Goal: Answer question/provide support: Share knowledge or assist other users

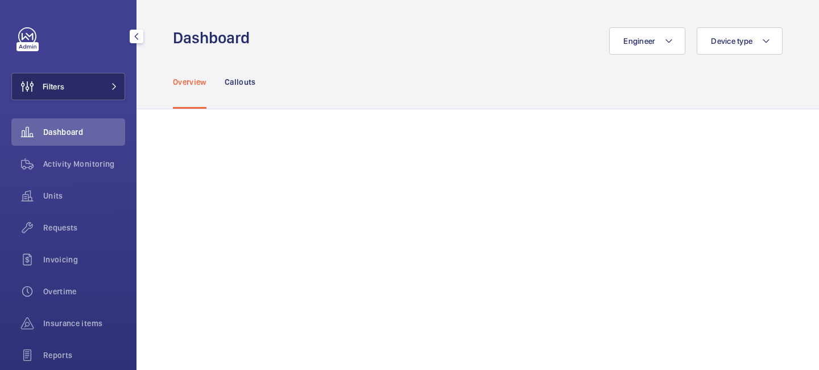
click at [111, 88] on mat-icon at bounding box center [114, 86] width 7 height 7
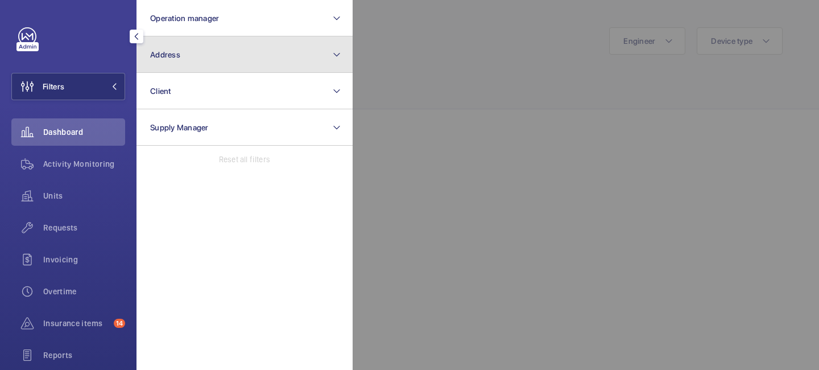
click at [210, 61] on button "Address" at bounding box center [245, 54] width 216 height 36
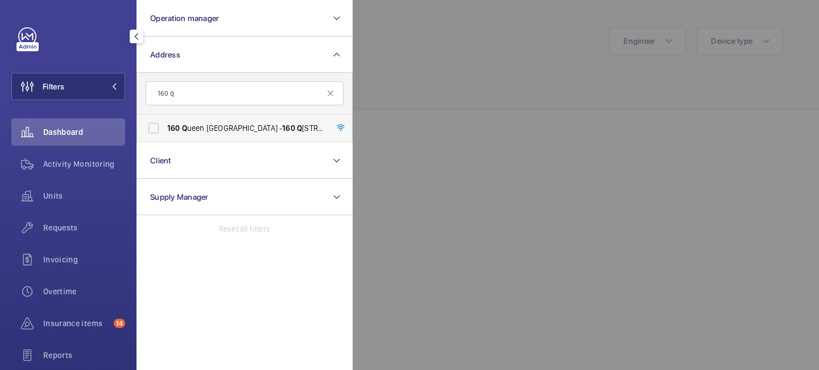
type input "160 q"
click at [189, 131] on span "[STREET_ADDRESS] - [STREET_ADDRESS]" at bounding box center [245, 127] width 156 height 11
click at [165, 131] on input "[STREET_ADDRESS] - [STREET_ADDRESS]" at bounding box center [153, 128] width 23 height 23
checkbox input "true"
click at [75, 168] on span "Activity Monitoring" at bounding box center [84, 163] width 82 height 11
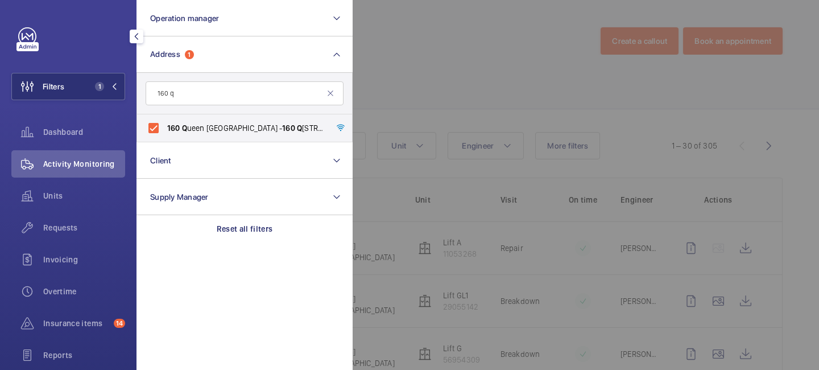
click at [545, 41] on div at bounding box center [762, 185] width 819 height 370
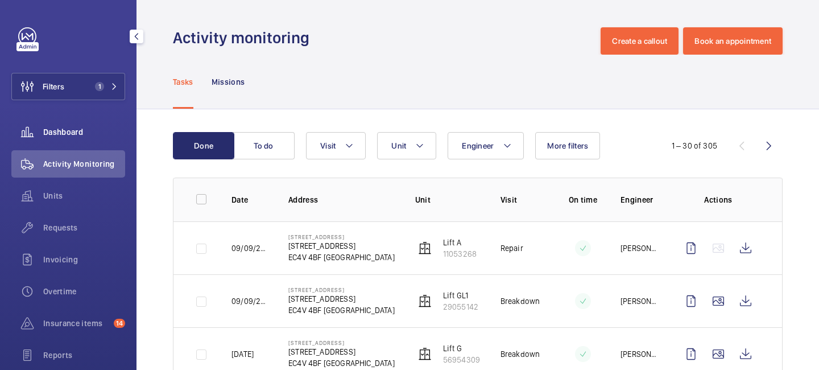
click at [99, 131] on span "Dashboard" at bounding box center [84, 131] width 82 height 11
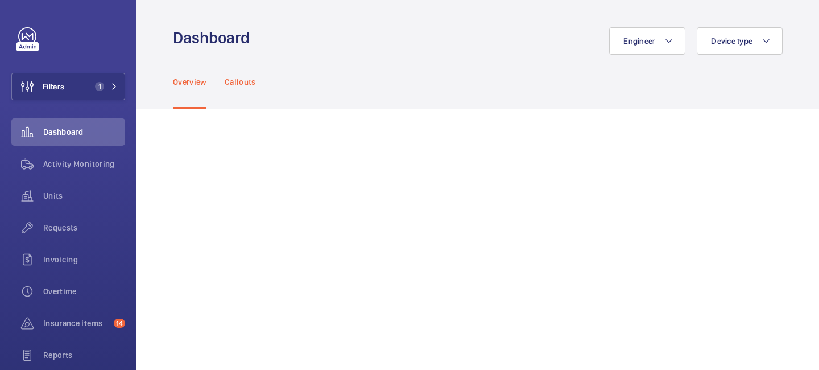
click at [247, 78] on p "Callouts" at bounding box center [240, 81] width 31 height 11
click at [185, 82] on p "Overview" at bounding box center [190, 81] width 34 height 11
click at [241, 82] on p "Callouts" at bounding box center [240, 81] width 31 height 11
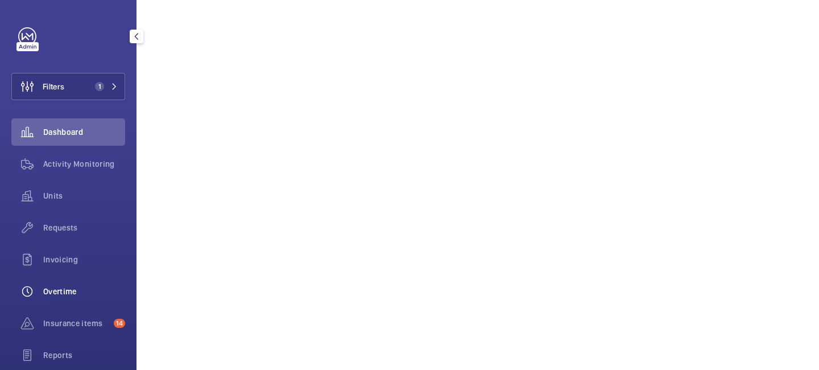
scroll to position [117, 0]
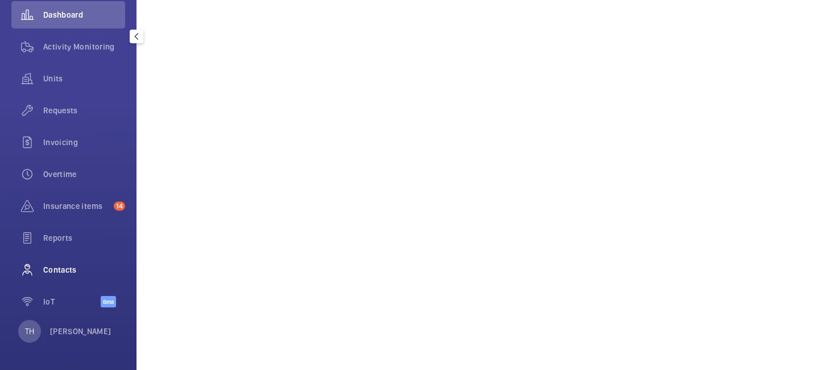
click at [68, 265] on span "Contacts" at bounding box center [84, 269] width 82 height 11
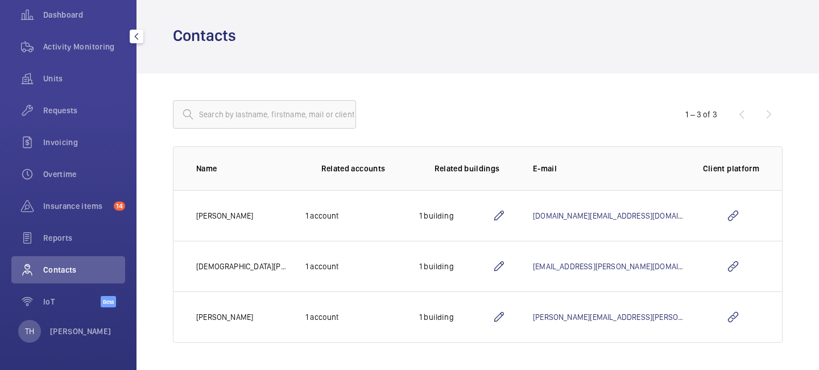
scroll to position [39, 0]
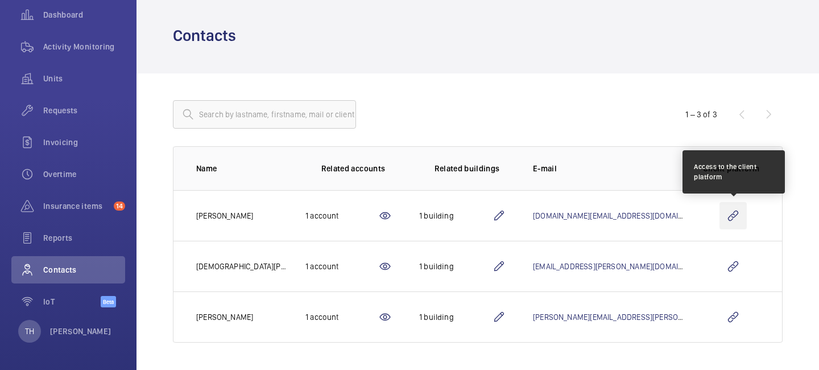
click at [729, 218] on wm-front-icon-button at bounding box center [732, 215] width 27 height 27
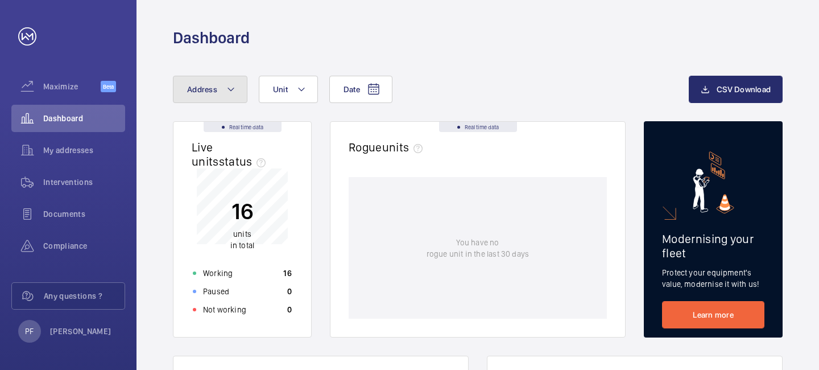
click at [222, 91] on button "Address" at bounding box center [210, 89] width 75 height 27
